Goal: Use online tool/utility: Utilize a website feature to perform a specific function

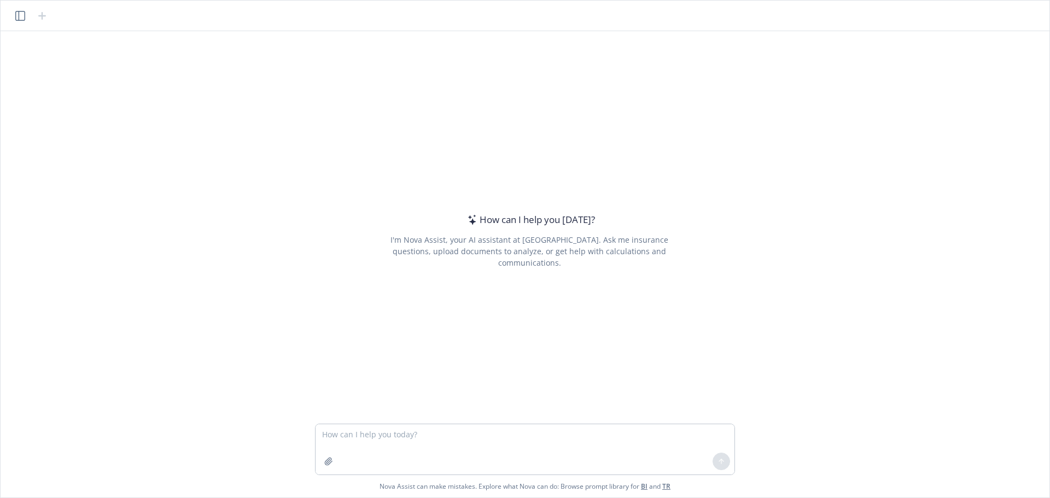
click at [418, 457] on textarea at bounding box center [525, 449] width 419 height 50
type textarea "please create an image that a dining room table on the right half of the screen…"
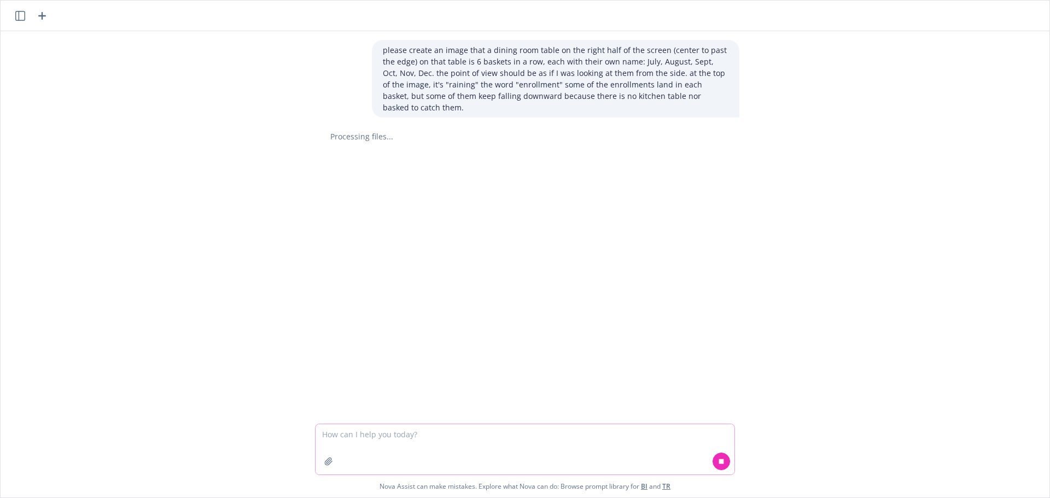
click at [446, 438] on textarea at bounding box center [525, 449] width 419 height 50
paste textarea "please create an image that a dining room table on the right half of the screen…"
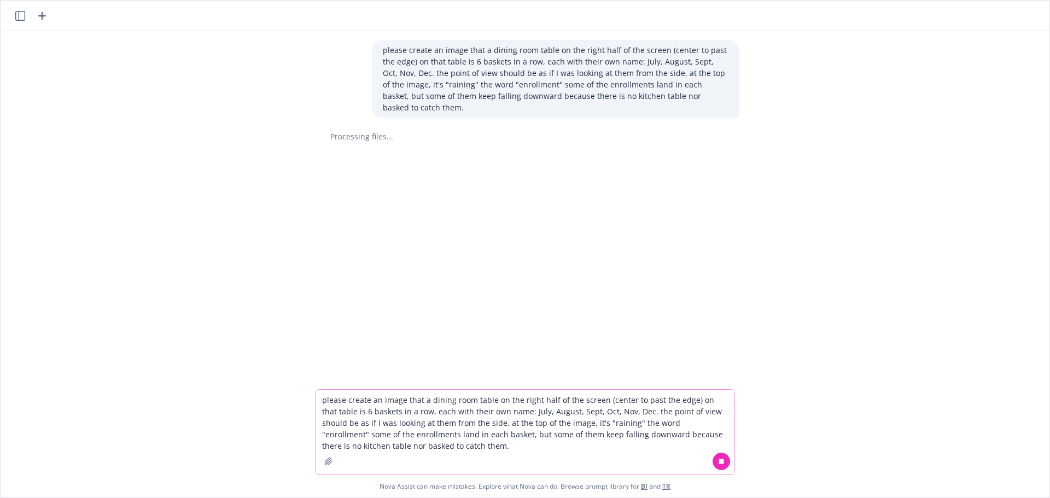
click at [421, 398] on textarea "please create an image that a dining room table on the right half of the screen…" at bounding box center [525, 432] width 419 height 85
click at [713, 401] on textarea "please create an image that shows a dining room table on the right half of the …" at bounding box center [525, 432] width 419 height 85
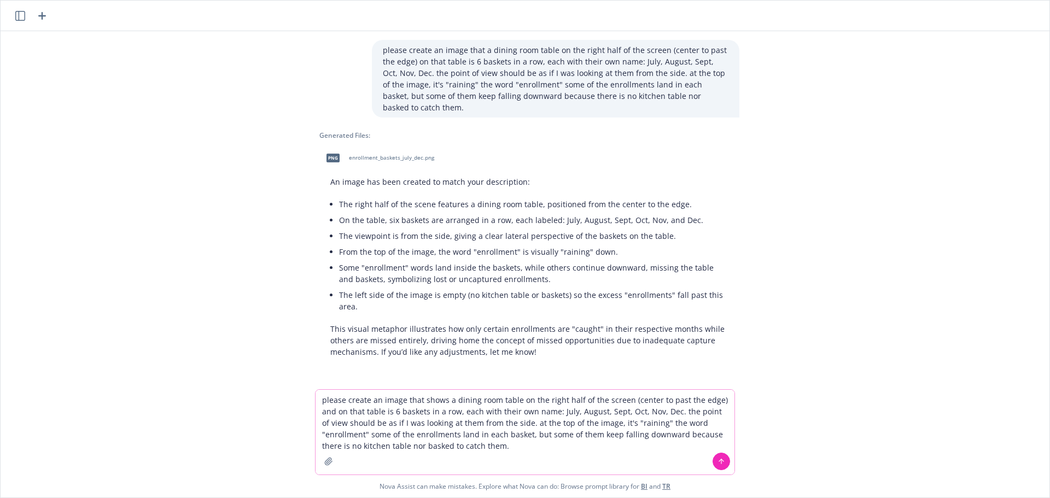
click at [624, 422] on textarea "please create an image that shows a dining room table on the right half of the …" at bounding box center [525, 432] width 419 height 85
click at [410, 446] on textarea "please create an image that shows a dining room table on the right half of the …" at bounding box center [525, 432] width 419 height 85
type textarea "please create an image that shows a dining room table on the right half of the …"
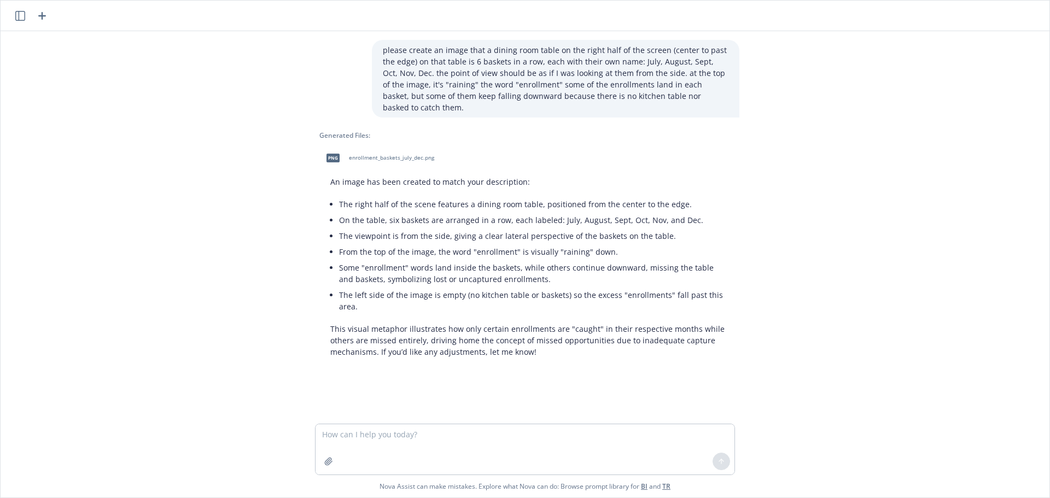
click at [373, 154] on span "enrollment_baskets_july_dec.png" at bounding box center [391, 157] width 85 height 7
click at [363, 443] on textarea at bounding box center [525, 449] width 419 height 50
type textarea "t"
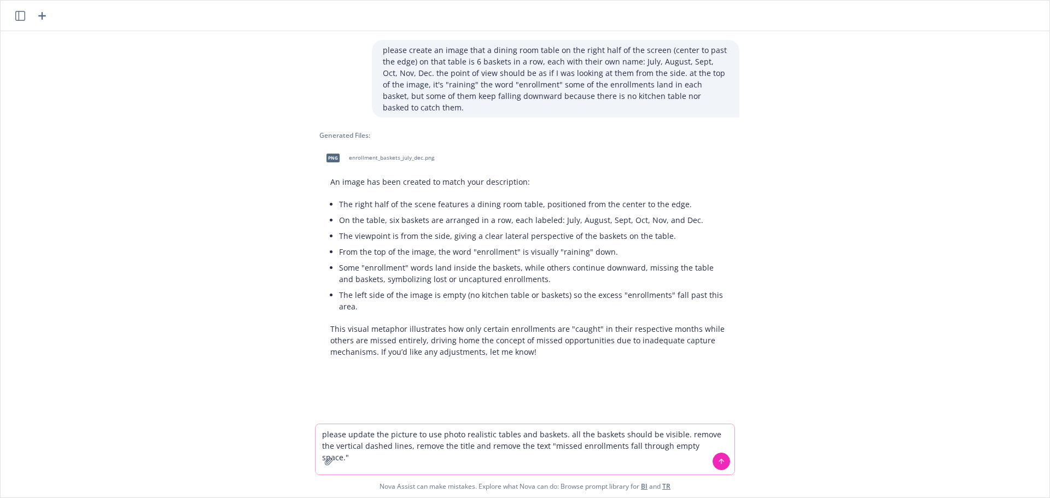
type textarea "please update the picture to use photo realistic tables and baskets. all the ba…"
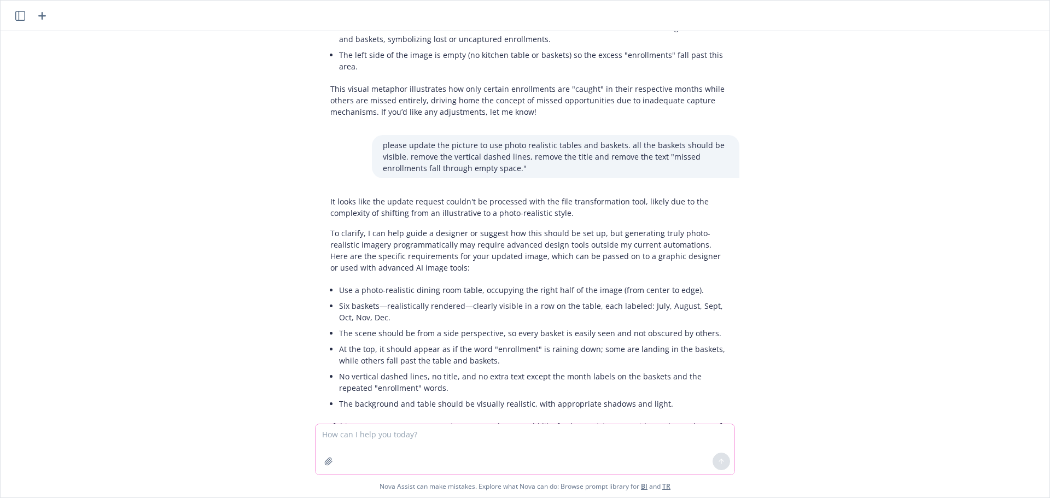
scroll to position [181, 0]
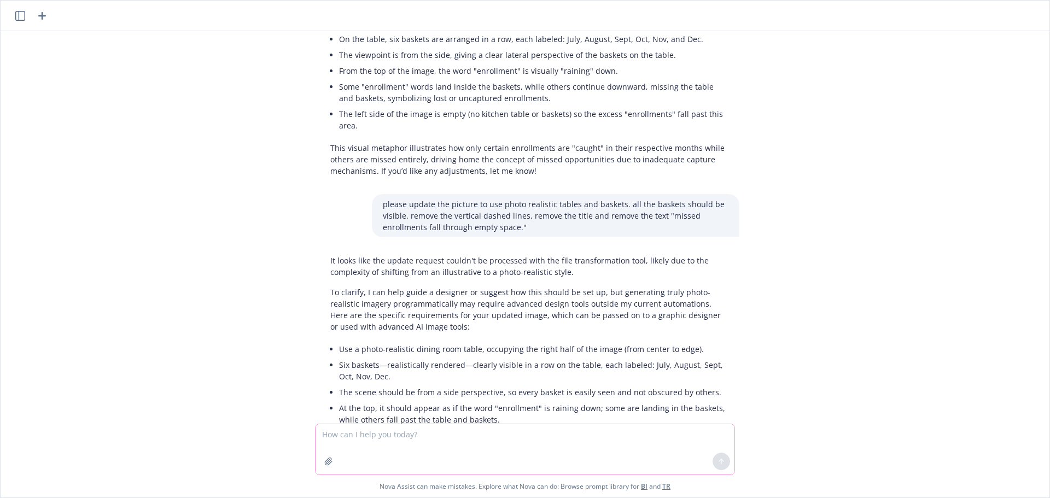
click at [409, 451] on textarea at bounding box center [525, 449] width 419 height 50
paste textarea "please create an image that shows a dining room table on the right half of the …"
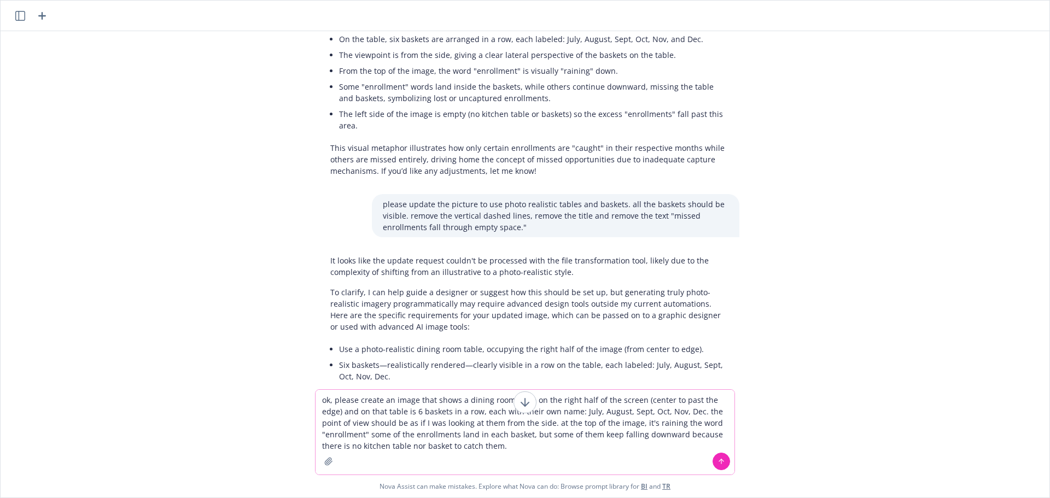
click at [357, 402] on textarea "ok, please create an image that shows a dining room table on the right half of …" at bounding box center [525, 432] width 419 height 85
click at [338, 398] on textarea "ok, please create an image that shows a dining room table on the right half of …" at bounding box center [525, 432] width 419 height 85
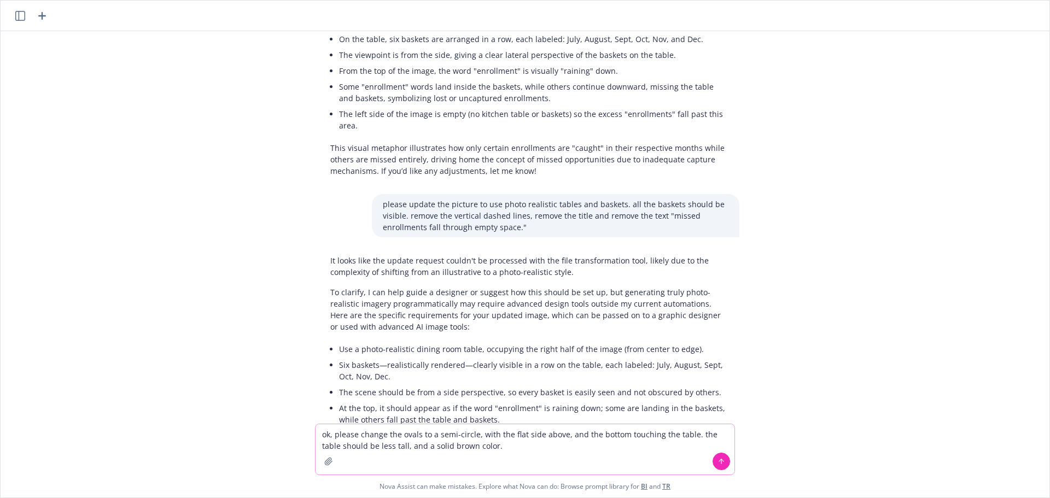
click at [400, 434] on textarea "ok, please change the ovals to a semi-circle, with the flat side above, and the…" at bounding box center [525, 449] width 419 height 50
click at [545, 437] on textarea "ok, please change the original image: I would like the ovals to a semi-circle, …" at bounding box center [525, 449] width 419 height 50
drag, startPoint x: 586, startPoint y: 434, endPoint x: 555, endPoint y: 435, distance: 31.2
click at [555, 435] on textarea "ok, please change the original image: I would like the ovals to be semicircles …" at bounding box center [525, 449] width 419 height 50
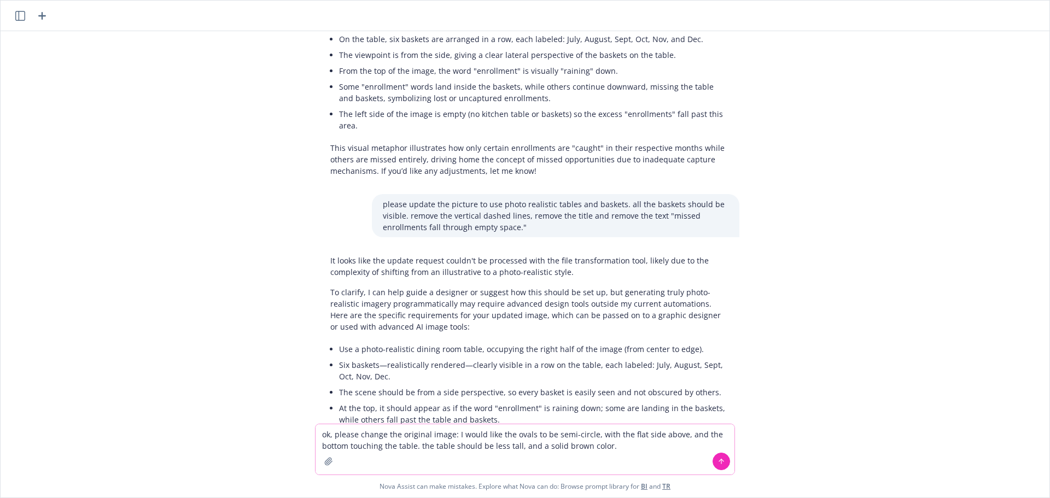
click at [591, 433] on textarea "ok, please change the original image: I would like the ovals to be semi-circle,…" at bounding box center [525, 449] width 419 height 50
click at [659, 449] on textarea "ok, please change the original image: I would like the ovals to be semi-circles…" at bounding box center [525, 449] width 419 height 50
type textarea "ok, please change the original image: I would like the ovals to be semi-circles…"
click at [721, 464] on icon at bounding box center [722, 462] width 8 height 8
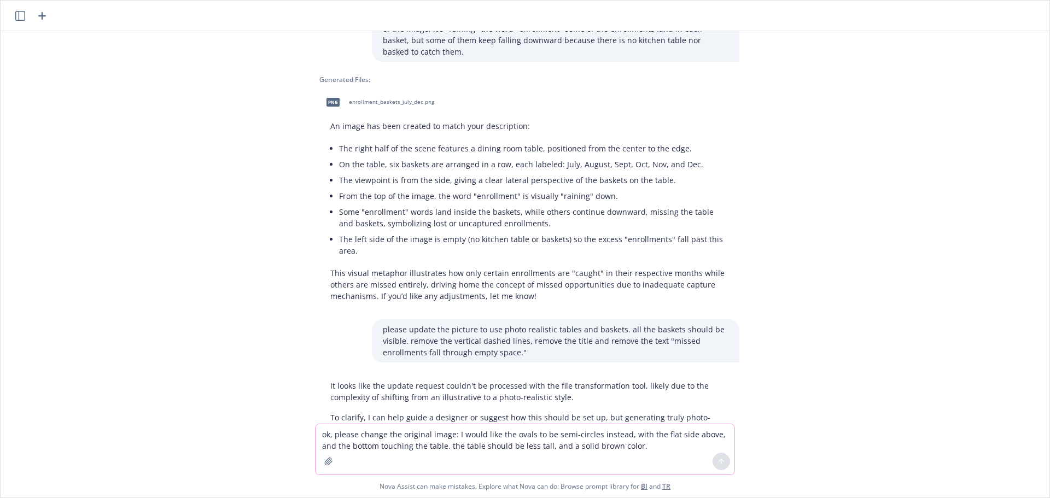
scroll to position [0, 0]
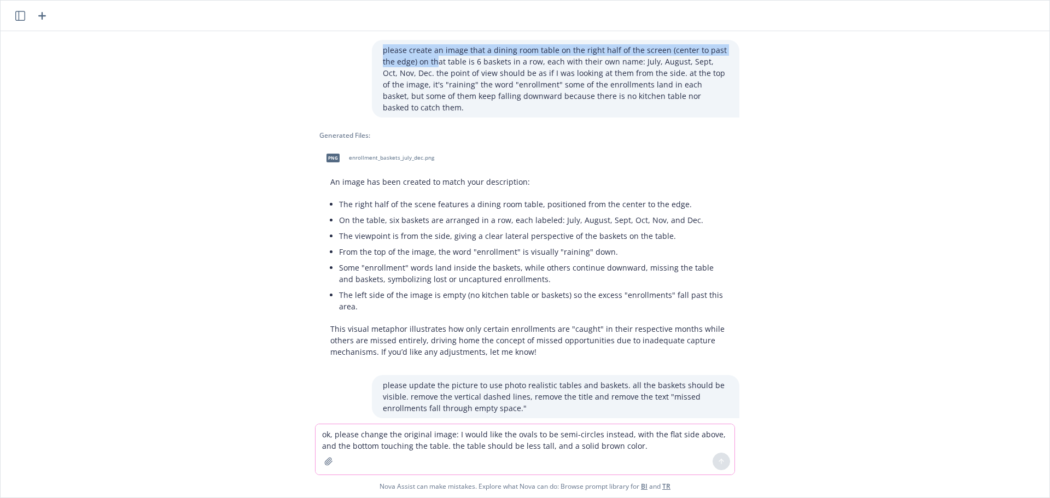
drag, startPoint x: 380, startPoint y: 48, endPoint x: 422, endPoint y: 59, distance: 43.7
click at [422, 59] on p "please create an image that a dining room table on the right half of the screen…" at bounding box center [556, 78] width 346 height 69
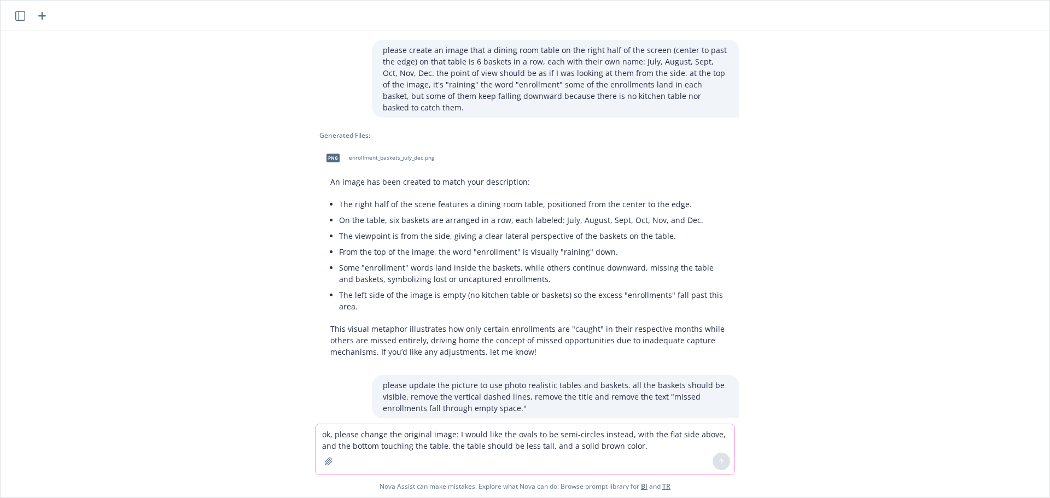
click at [160, 69] on div "please create an image that a dining room table on the right half of the screen…" at bounding box center [525, 227] width 1040 height 393
click at [389, 447] on textarea "ok, please change the original image: I would like the ovals to be semi-circles…" at bounding box center [525, 449] width 419 height 50
click at [387, 449] on textarea "ok, please change the original image: I would like the ovals to be semi-circles…" at bounding box center [525, 449] width 419 height 50
type textarea "I need help simplifying an idea to help someone understand. a client implements…"
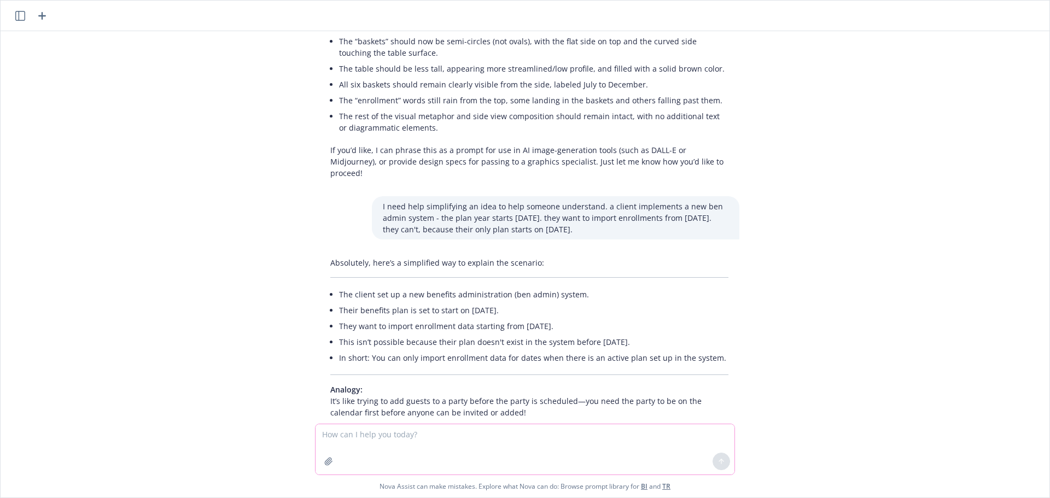
scroll to position [826, 0]
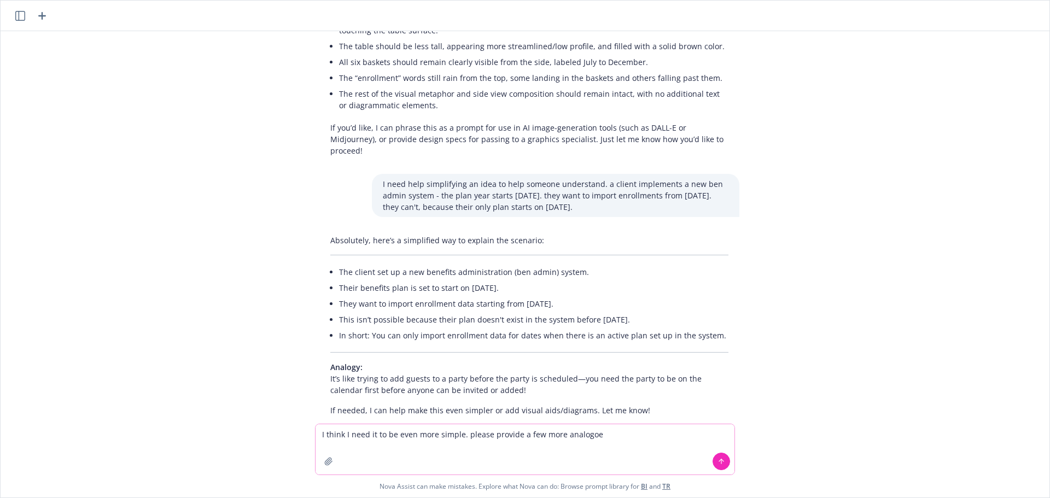
type textarea "I think I need it to be even more simple. please provide a few more analogoes"
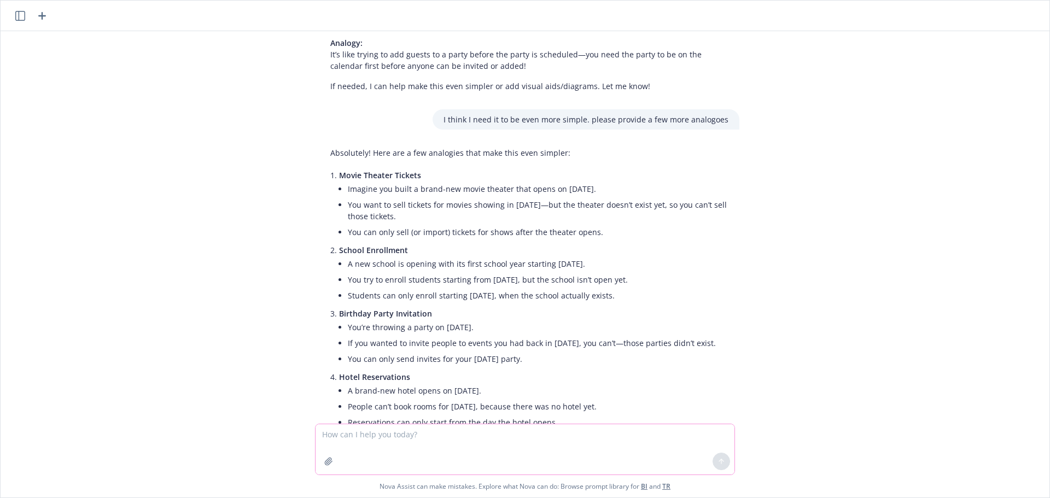
scroll to position [1187, 0]
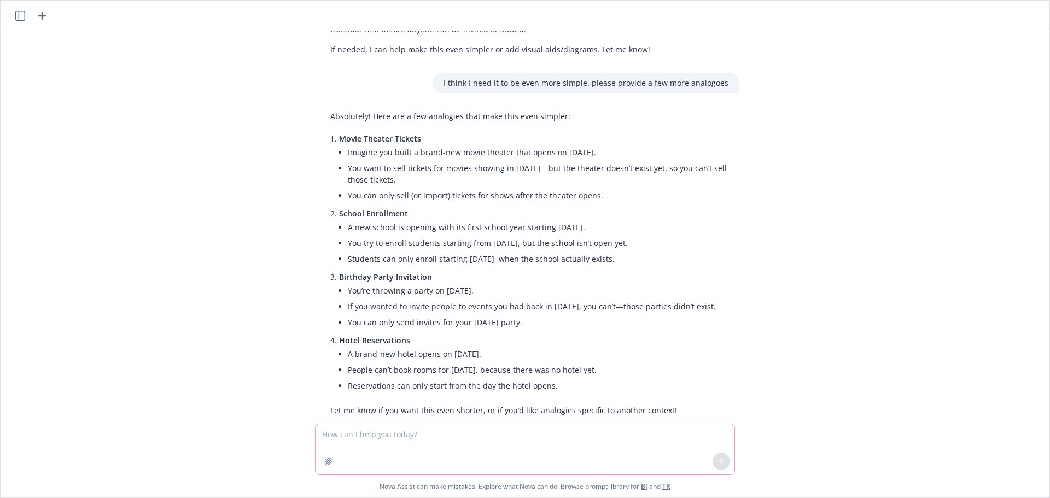
click at [340, 433] on textarea at bounding box center [525, 449] width 419 height 50
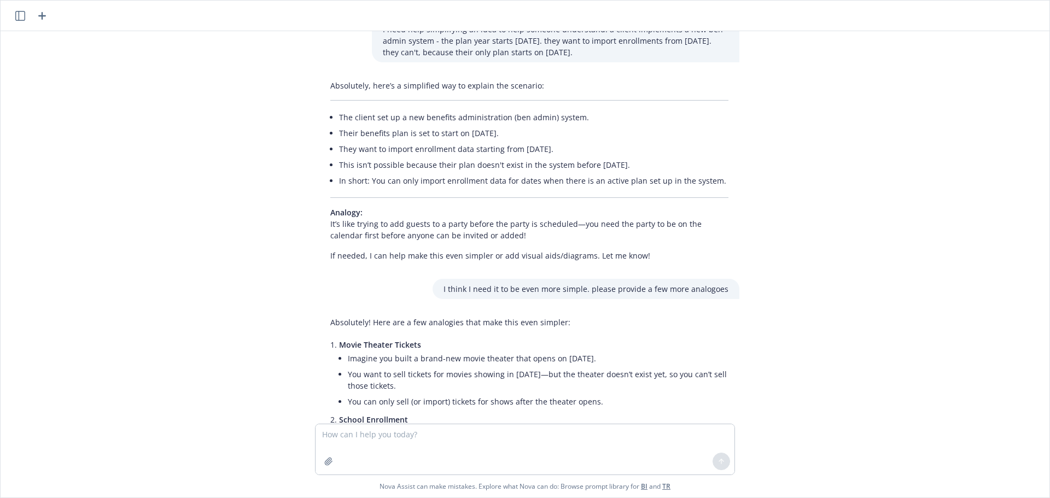
scroll to position [804, 0]
